Goal: Task Accomplishment & Management: Manage account settings

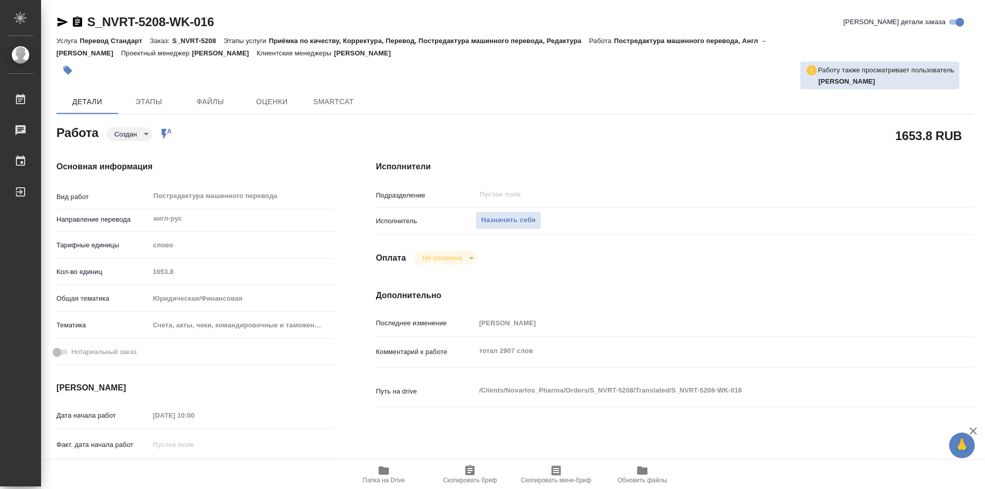
type textarea "x"
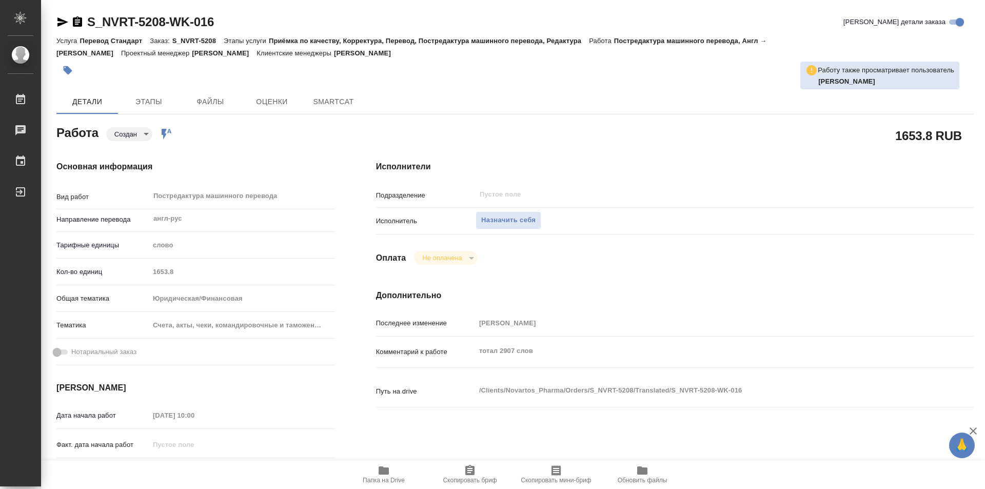
type textarea "x"
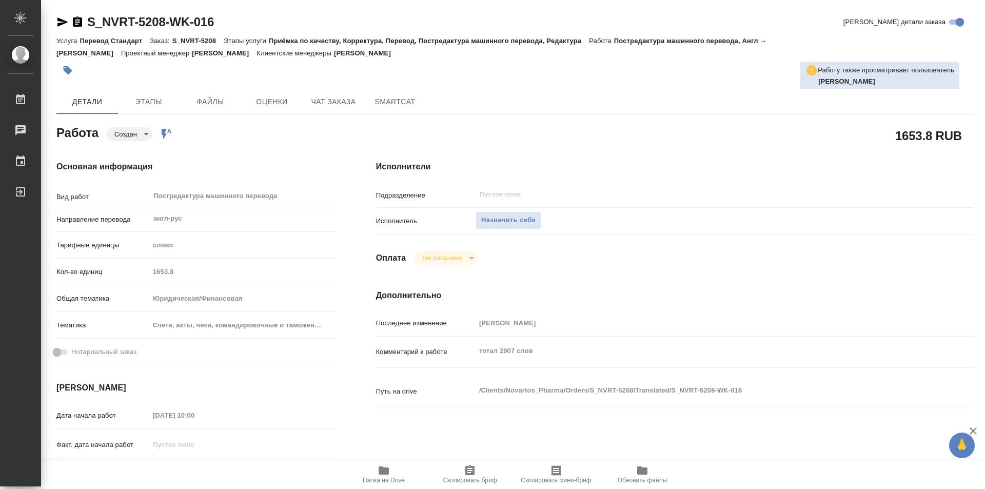
type textarea "x"
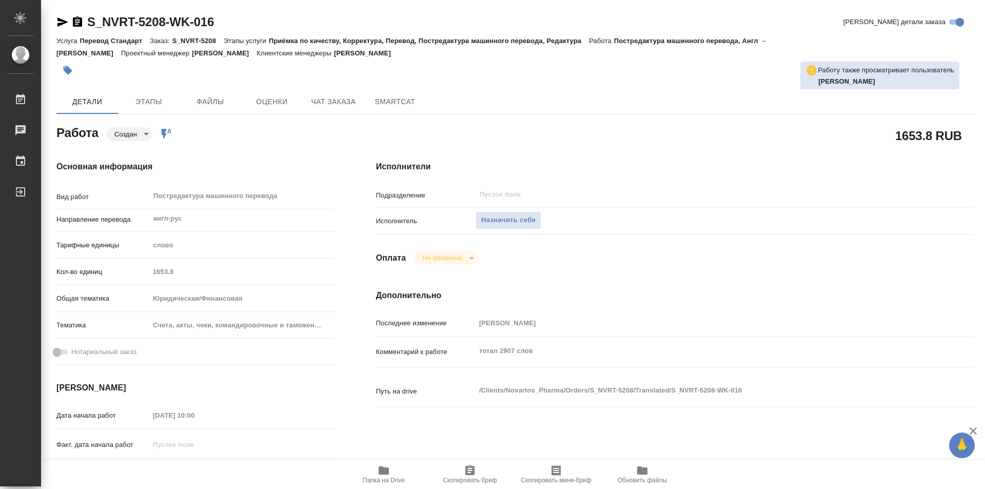
type textarea "x"
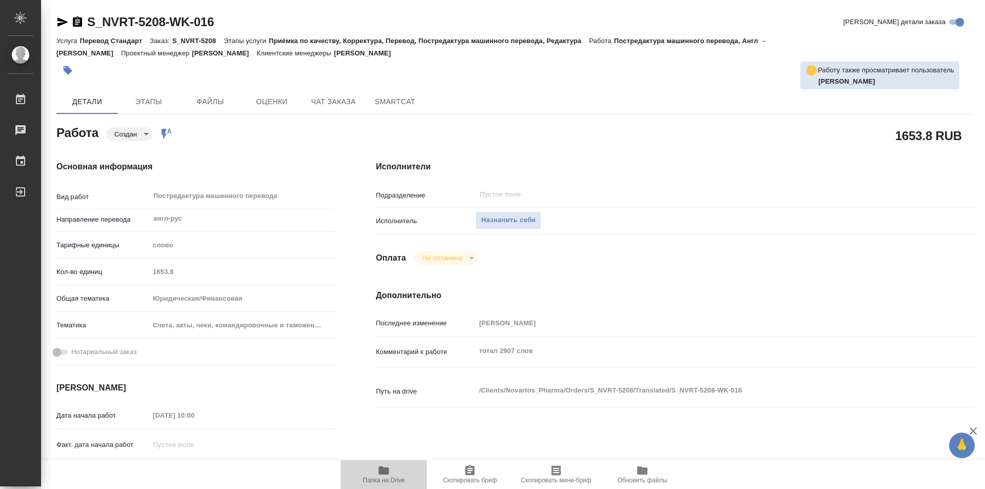
click at [392, 473] on span "Папка на Drive" at bounding box center [384, 473] width 74 height 19
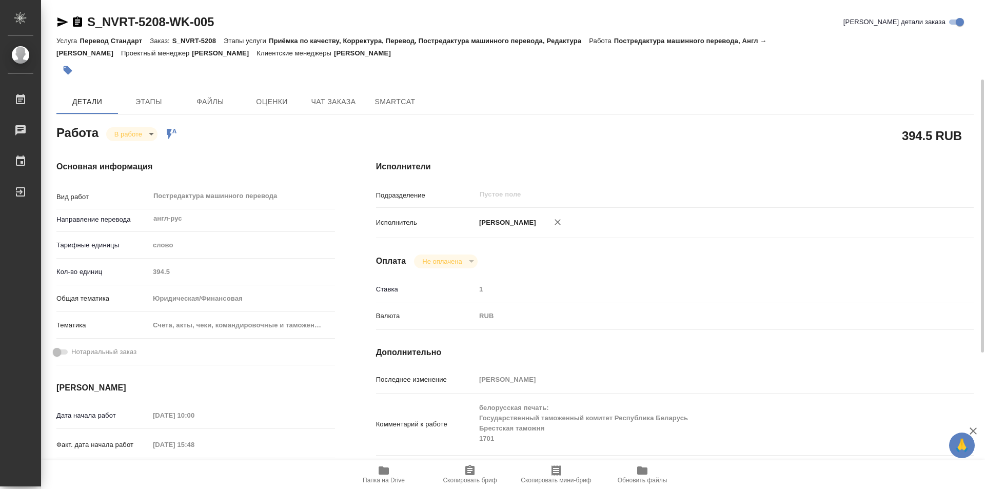
scroll to position [51, 0]
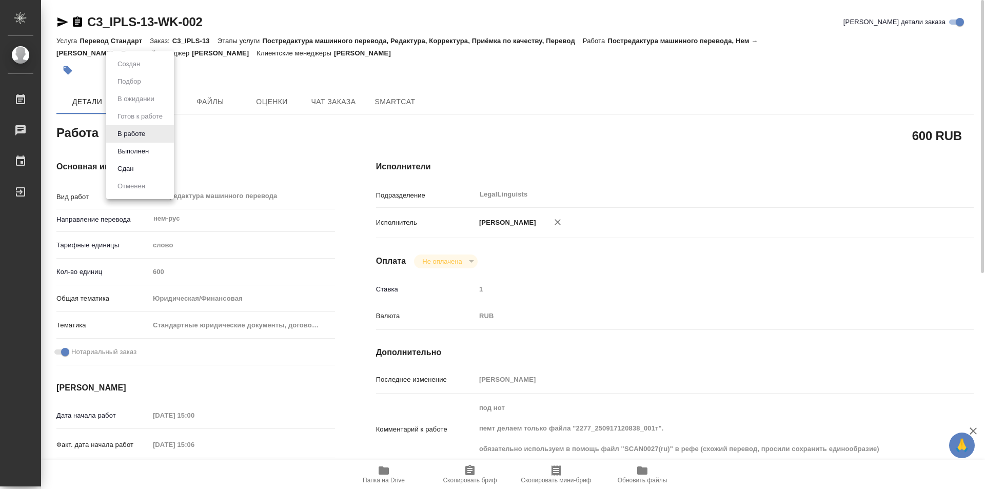
click at [152, 131] on body "🙏 .cls-1 fill:#fff; AWATERA Kozinets [PERSON_NAME] 0 Чаты График Выйти C3_IPLS-…" at bounding box center [492, 244] width 985 height 489
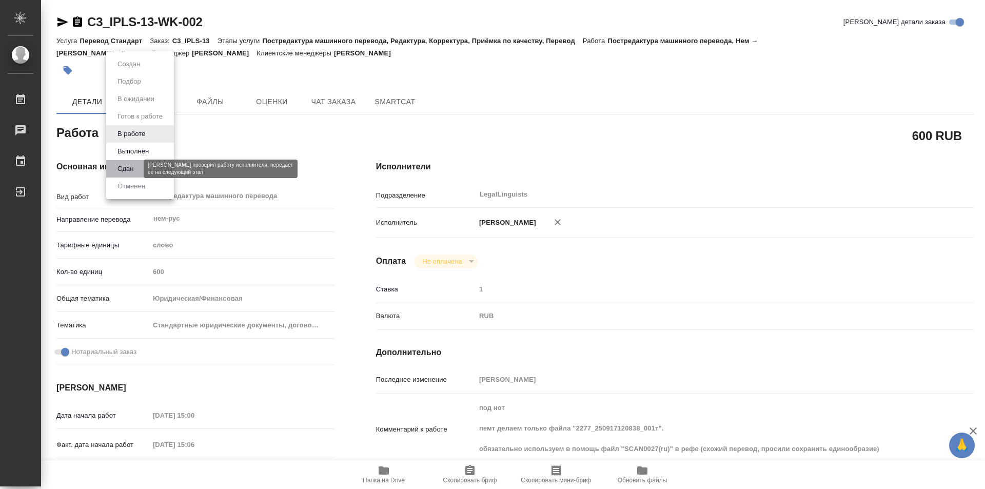
click at [132, 171] on button "Сдан" at bounding box center [125, 168] width 22 height 11
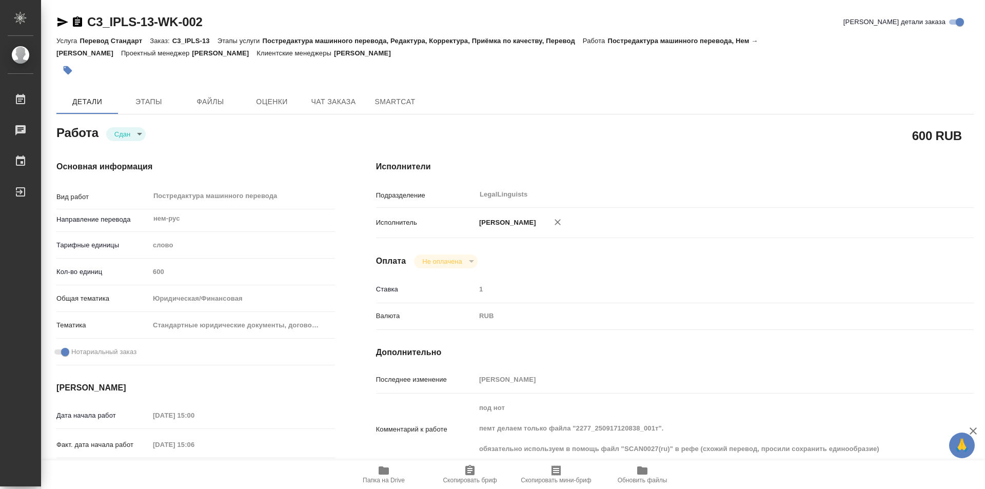
type textarea "x"
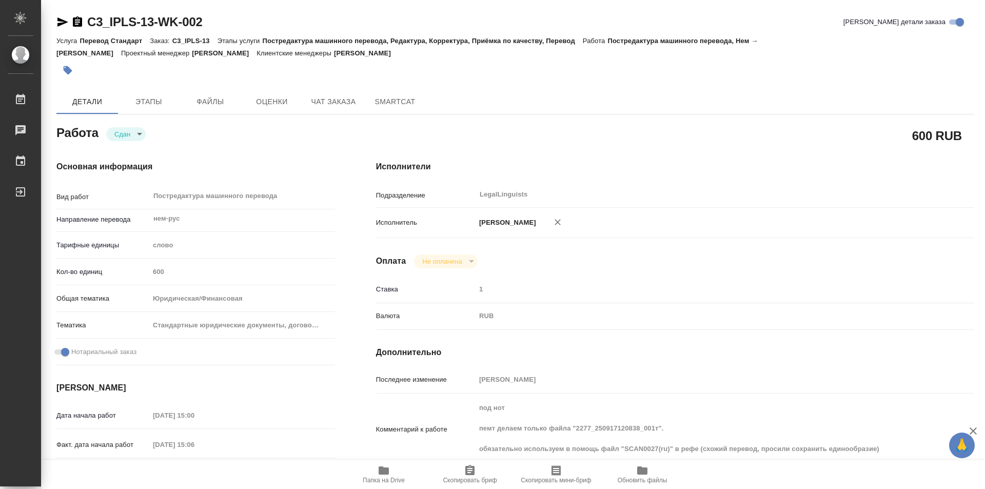
type textarea "x"
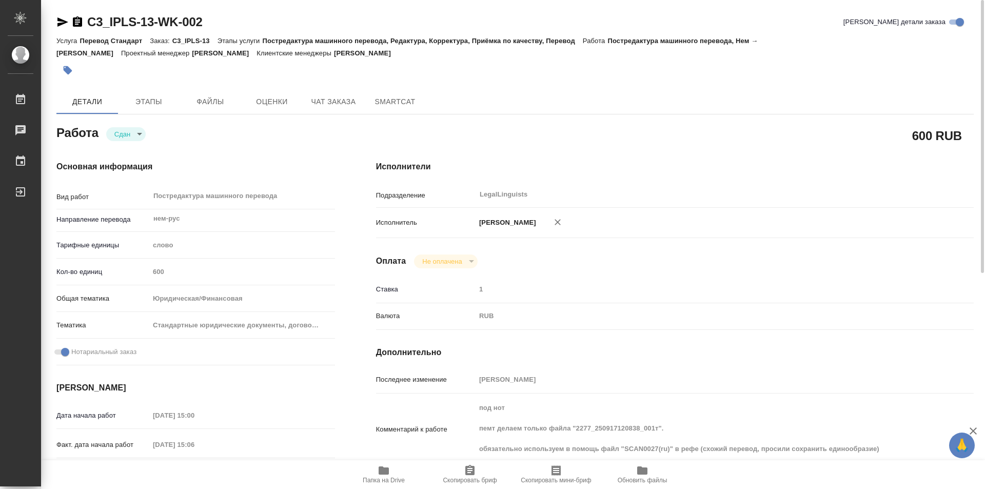
type textarea "x"
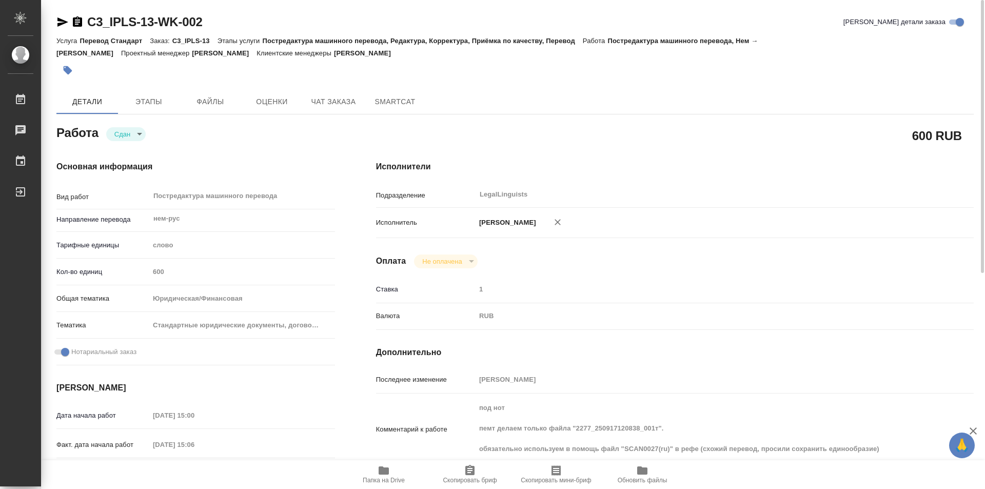
click at [74, 23] on icon "button" at bounding box center [77, 21] width 9 height 10
click at [73, 17] on icon "button" at bounding box center [77, 22] width 12 height 12
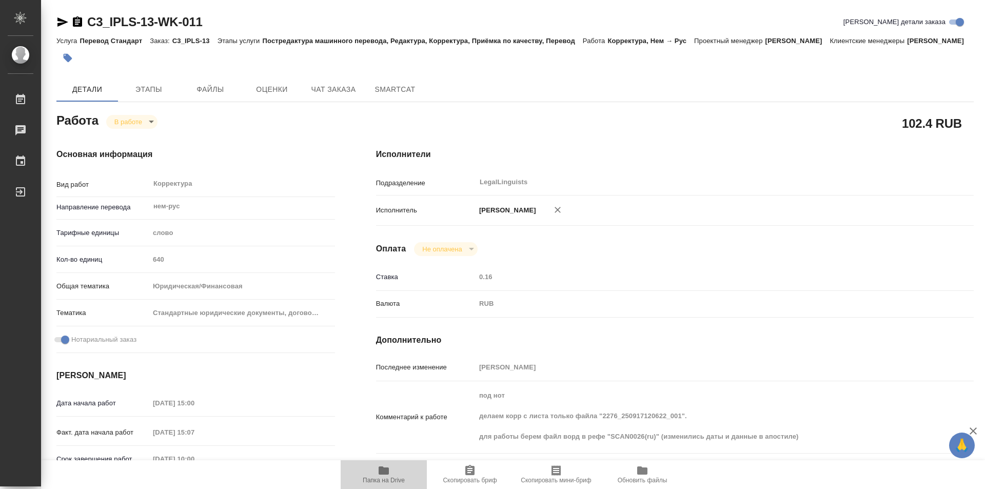
click at [388, 466] on icon "button" at bounding box center [383, 470] width 12 height 12
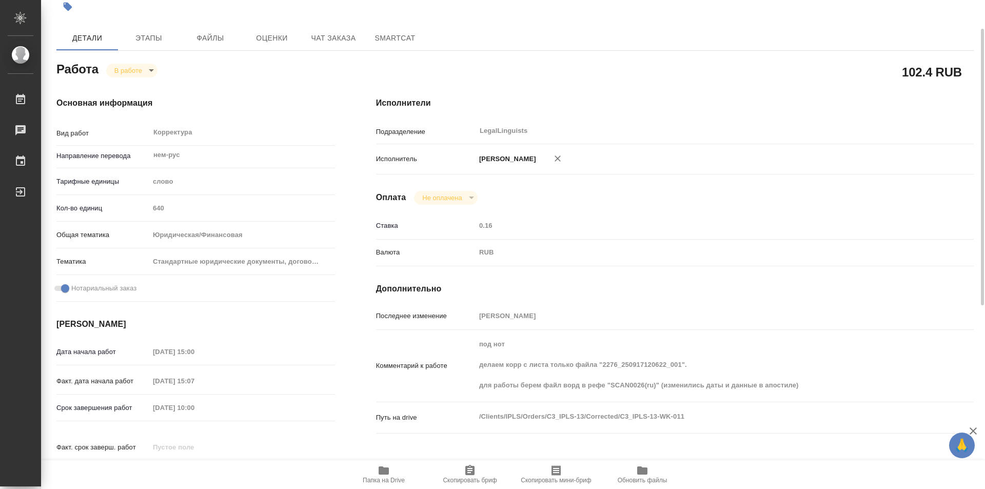
click at [380, 473] on icon "button" at bounding box center [383, 470] width 10 height 8
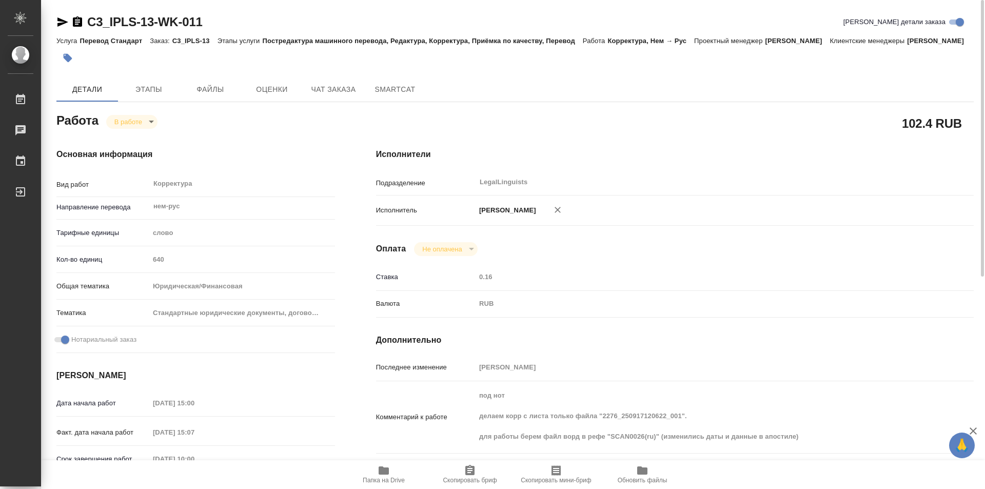
click at [79, 24] on icon "button" at bounding box center [77, 21] width 9 height 10
click at [148, 124] on body "🙏 .cls-1 fill:#fff; AWATERA Kozinets Larisa Работы 0 Чаты График Выйти C3_IPLS-…" at bounding box center [492, 244] width 985 height 489
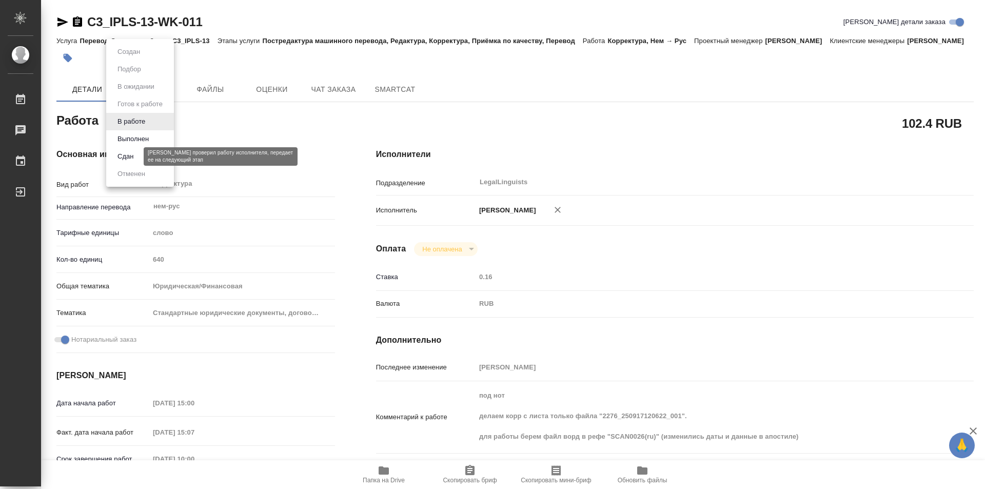
click at [133, 155] on button "Сдан" at bounding box center [125, 156] width 22 height 11
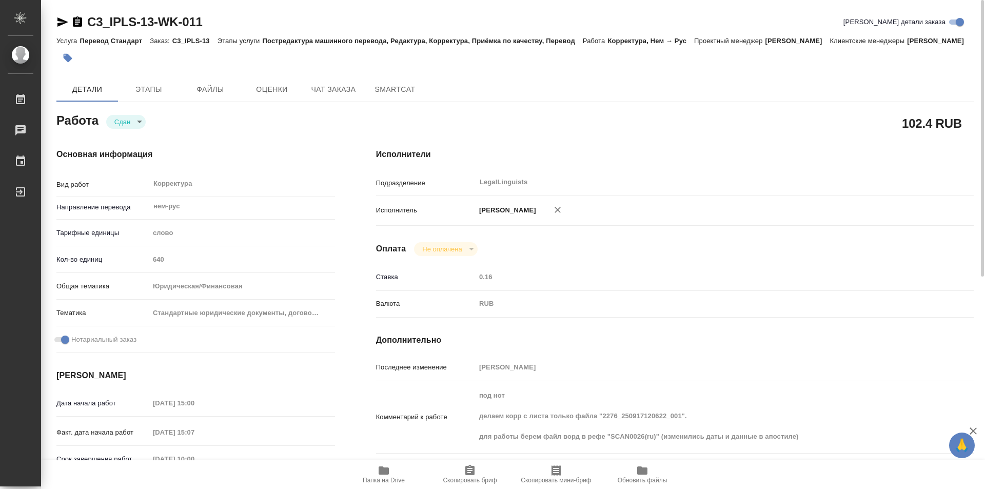
type textarea "x"
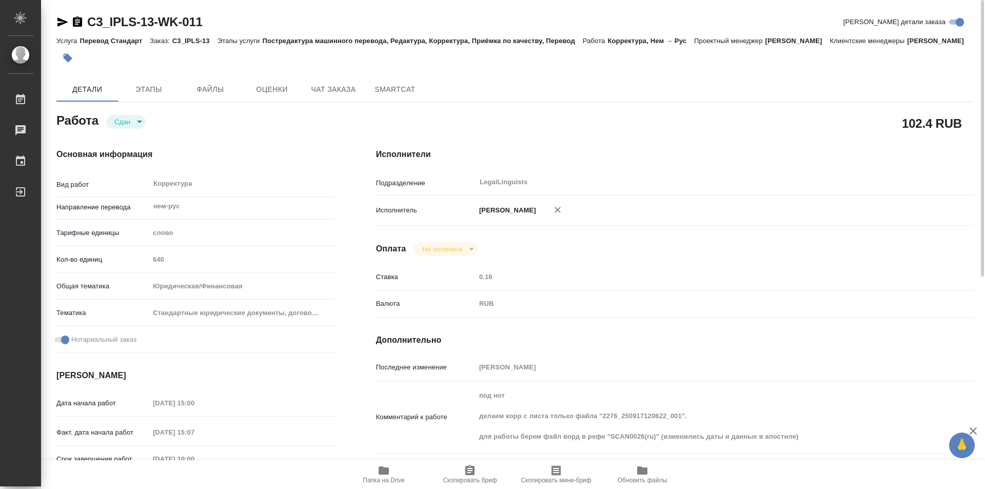
type textarea "x"
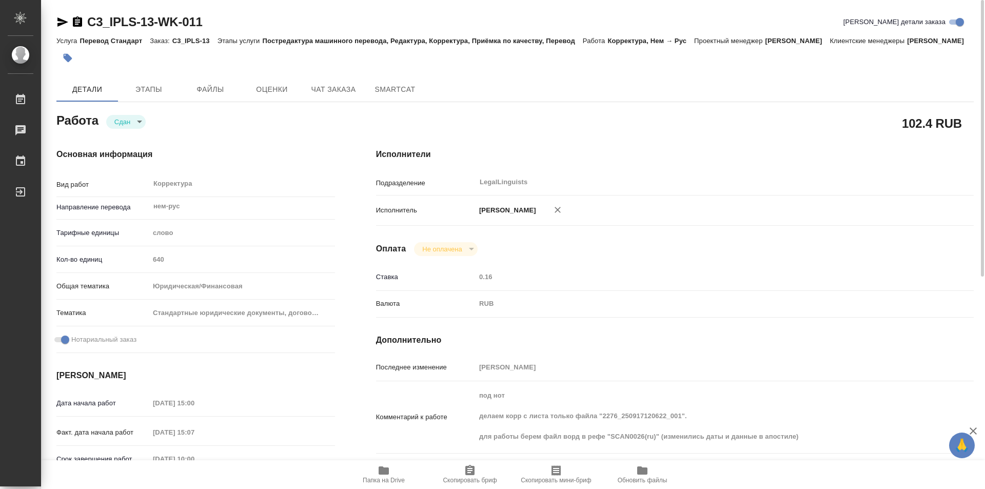
type textarea "x"
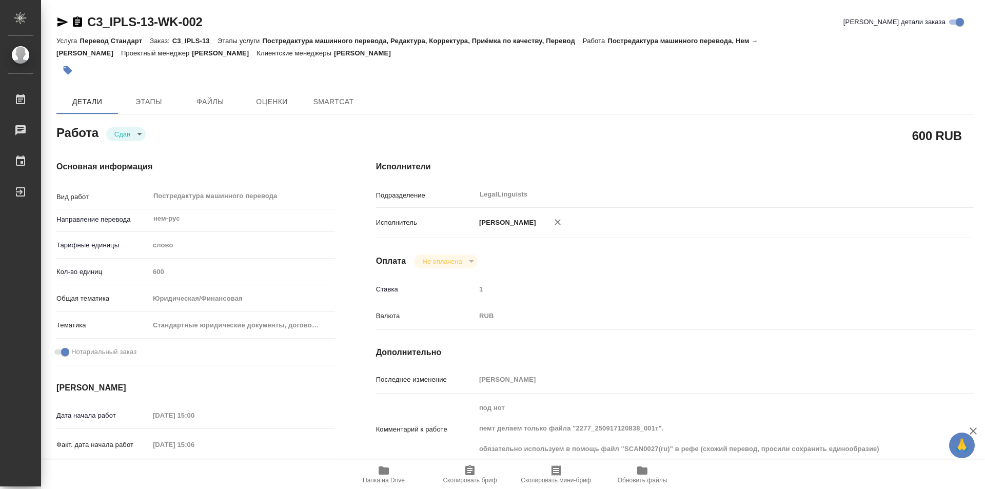
type textarea "x"
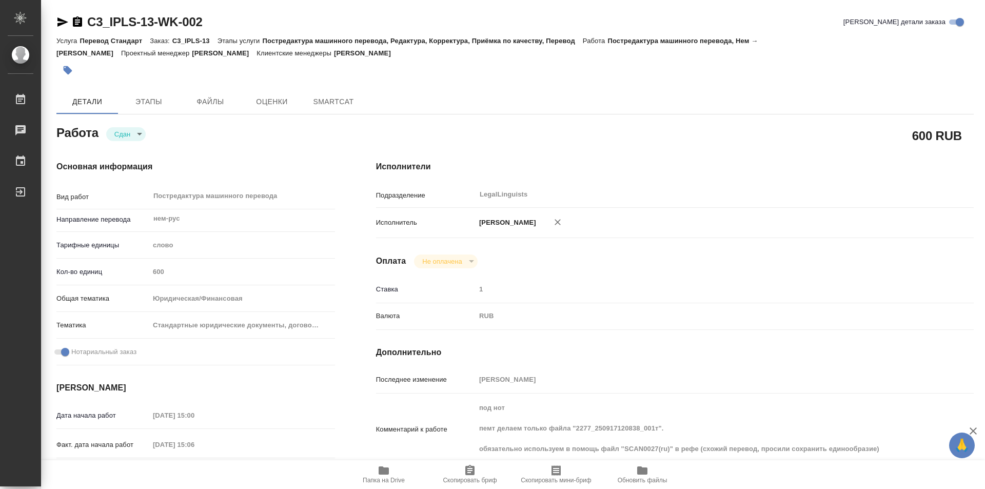
type textarea "x"
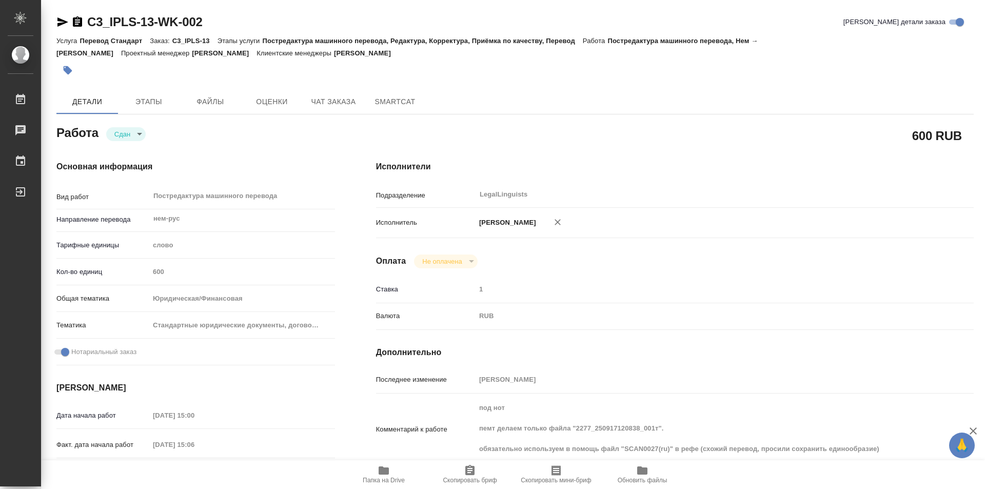
type textarea "x"
